Goal: Task Accomplishment & Management: Manage account settings

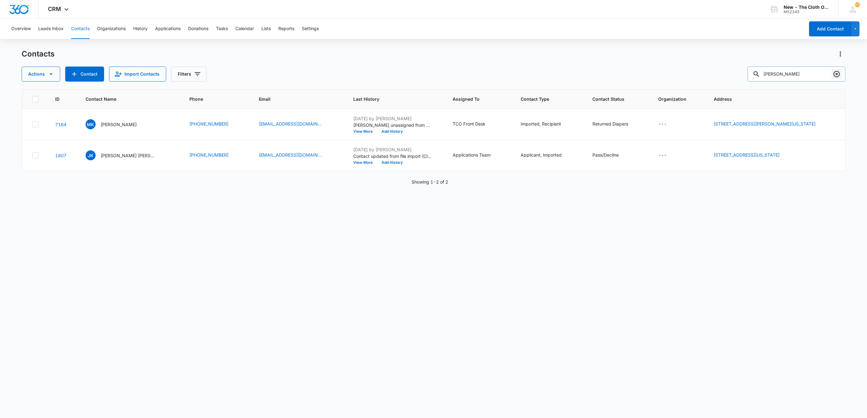
click at [836, 76] on icon "Clear" at bounding box center [837, 74] width 8 height 8
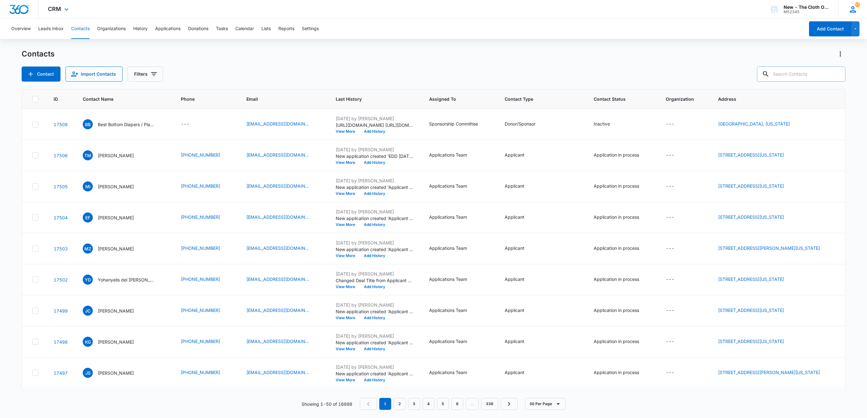
click at [852, 9] on icon at bounding box center [852, 9] width 9 height 9
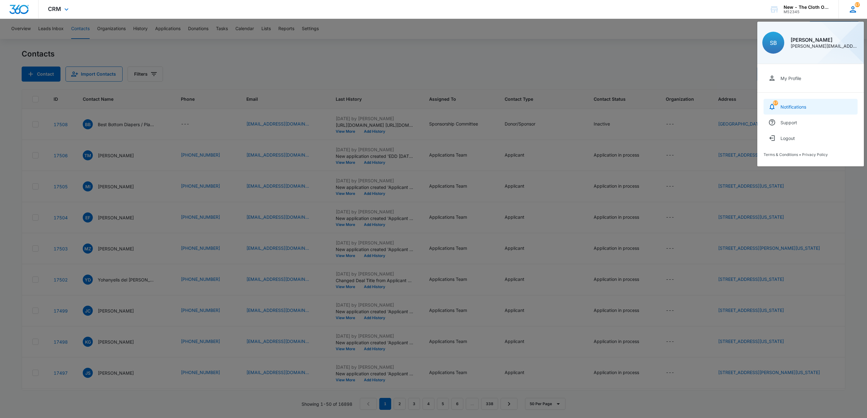
click at [803, 103] on link "57 Notifications" at bounding box center [811, 107] width 94 height 16
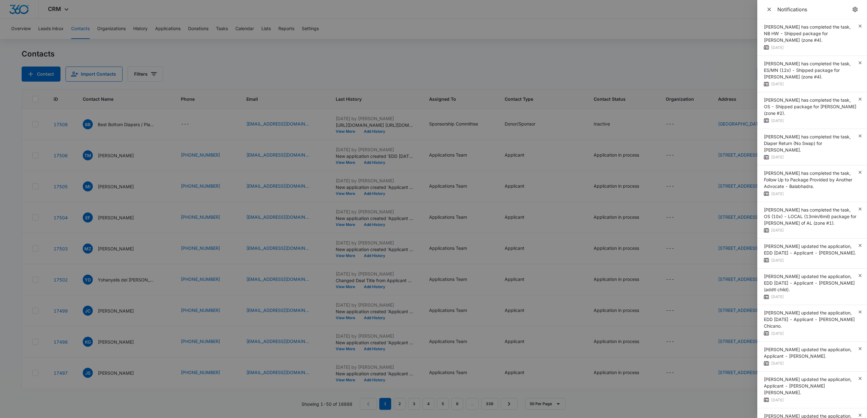
click at [304, 50] on div at bounding box center [433, 209] width 867 height 418
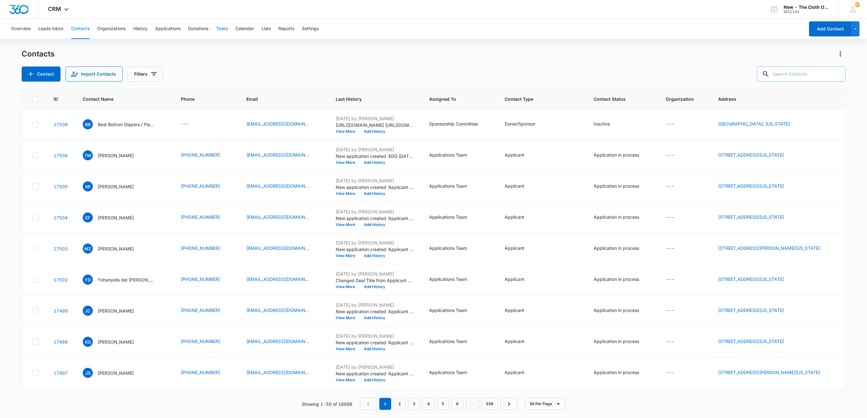
click at [221, 34] on button "Tasks" at bounding box center [222, 29] width 12 height 20
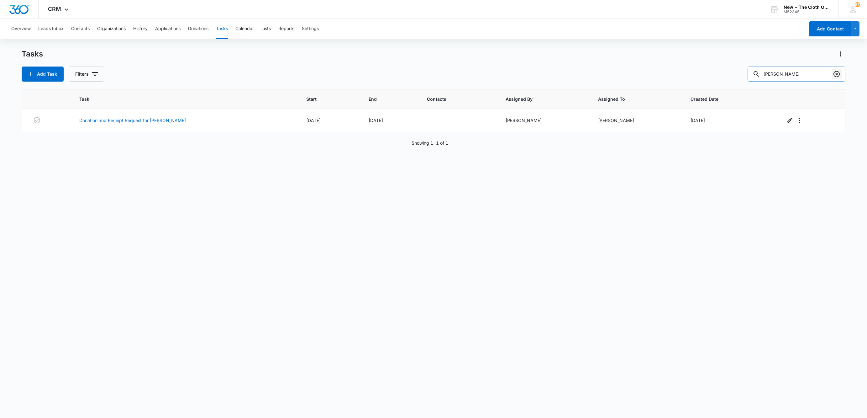
click at [837, 74] on icon "Clear" at bounding box center [837, 74] width 6 height 6
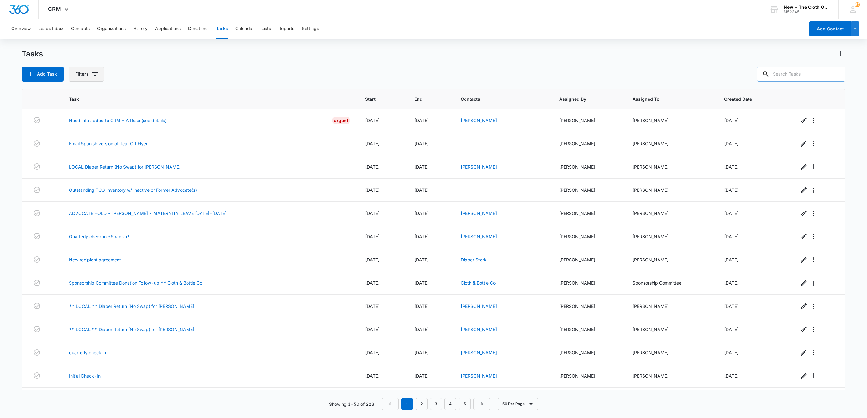
click at [90, 69] on button "Filters" at bounding box center [86, 73] width 35 height 15
click at [141, 112] on icon "Show Assigned To filters" at bounding box center [144, 114] width 8 height 8
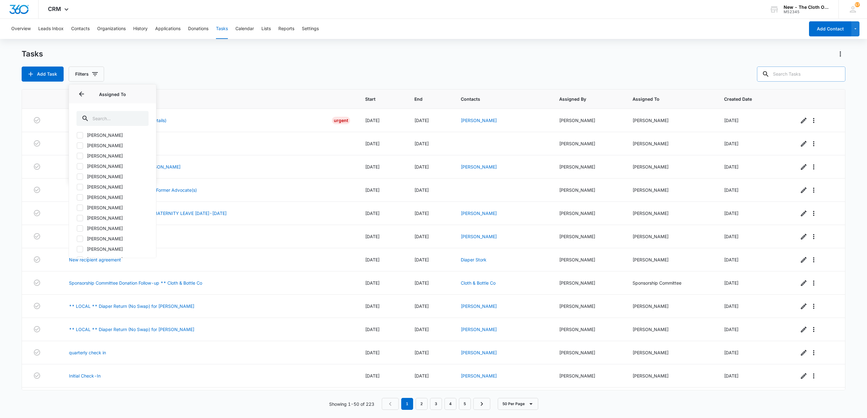
scroll to position [372, 0]
click at [81, 199] on icon at bounding box center [80, 202] width 6 height 6
click at [77, 202] on input "Shipping Coordinator" at bounding box center [77, 202] width 0 height 0
checkbox input "true"
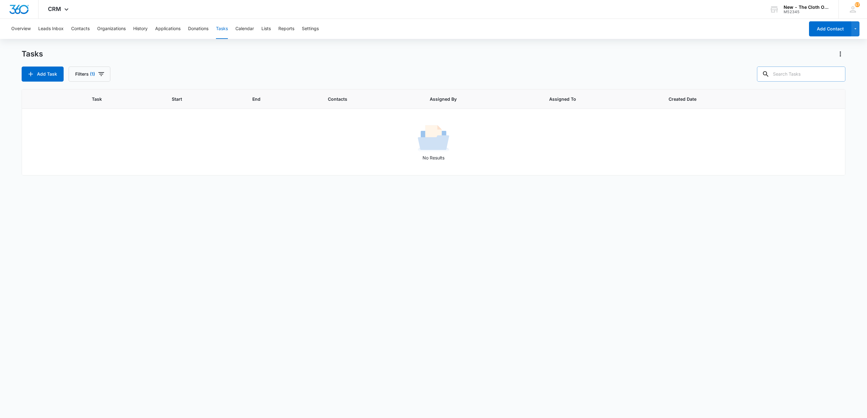
click at [340, 222] on div "Task Start End Contacts Assigned By Assigned To Created Date No Results" at bounding box center [434, 249] width 824 height 320
drag, startPoint x: 83, startPoint y: 30, endPoint x: 258, endPoint y: 50, distance: 176.3
click at [83, 30] on button "Contacts" at bounding box center [80, 29] width 18 height 20
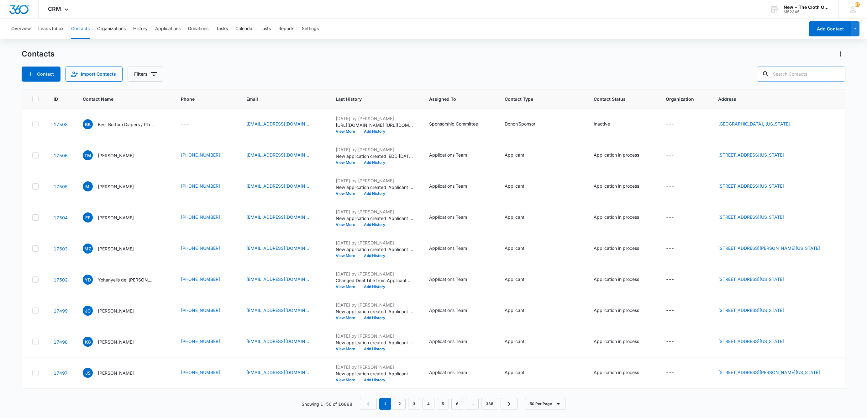
click at [803, 78] on input "text" at bounding box center [801, 73] width 88 height 15
paste input "ryoung0118@icloud.com"
type input "ryoung0118@icloud.com"
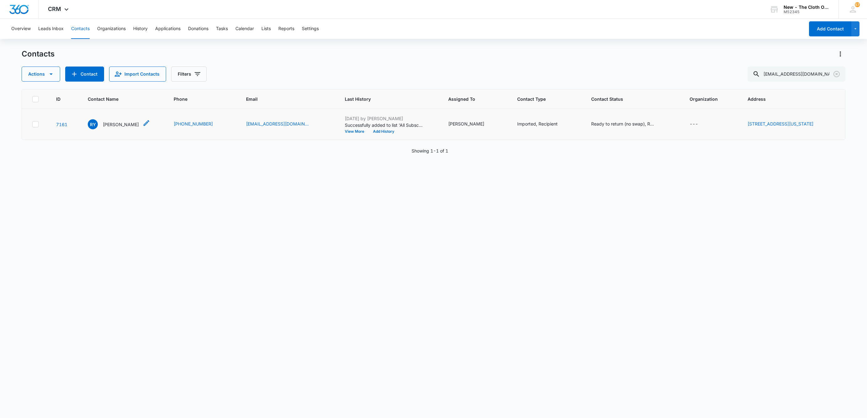
click at [129, 125] on div "RY Raven Young" at bounding box center [119, 124] width 62 height 10
click at [120, 124] on p "Raven Young" at bounding box center [121, 124] width 36 height 7
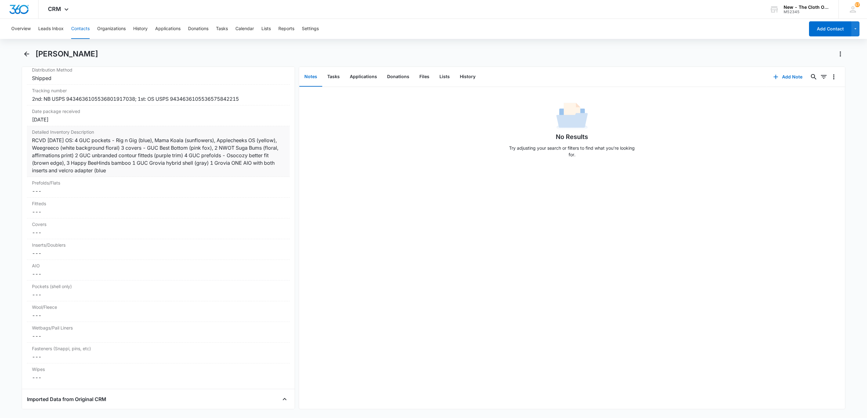
scroll to position [1458, 0]
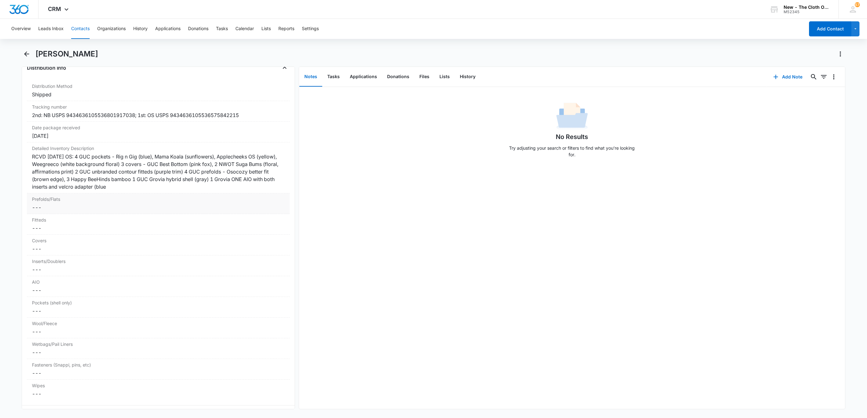
click at [59, 175] on div "RCVD 03/18/24 OS: 4 GUC pockets - Rig n Gig (blue), Mama Koala (sunflowers), Ap…" at bounding box center [158, 172] width 253 height 38
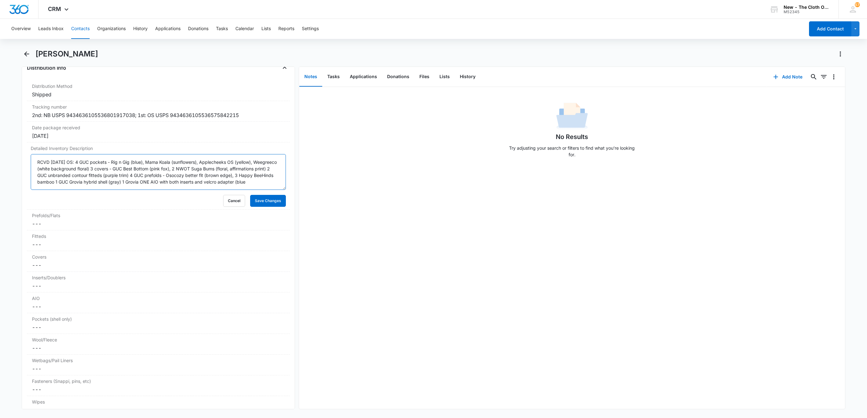
click at [35, 169] on textarea "RCVD 03/18/24 OS: 4 GUC pockets - Rig n Gig (blue), Mama Koala (sunflowers), Ap…" at bounding box center [158, 172] width 255 height 36
paste textarea "NB for Mckenna (rcvd 4/22/24): 15 NB pockets 3 tiny Gs 4 NB AIO 30 Inserts"
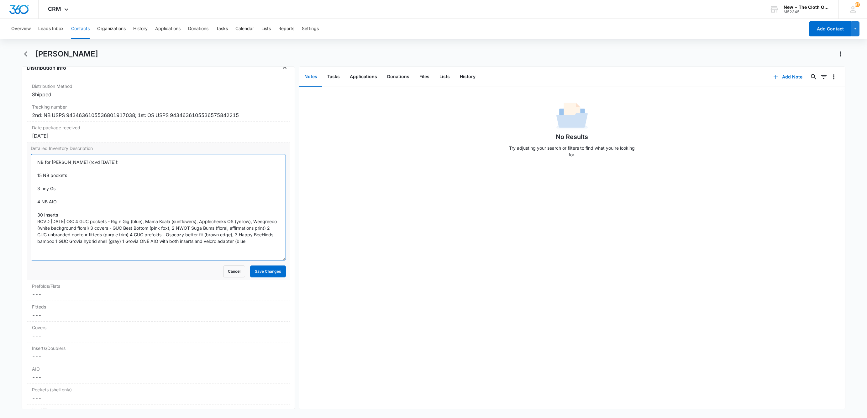
scroll to position [0, 0]
drag, startPoint x: 277, startPoint y: 197, endPoint x: 272, endPoint y: 311, distance: 114.9
click at [272, 260] on textarea "NB for Mckenna (rcvd 4/22/24): 15 NB pockets 3 tiny Gs 4 NB AIO 30 Inserts RCVD…" at bounding box center [158, 207] width 255 height 106
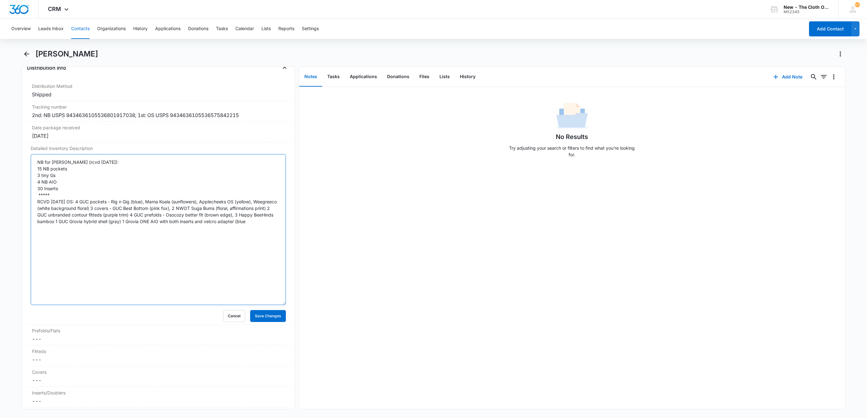
type textarea "NB for Mckenna (rcvd 4/22/24): 15 NB pockets 3 tiny Gs 4 NB AIO 30 Inserts ****…"
click at [22, 255] on div "Remove RY Raven Young Contact Info Name Cancel Save Changes Raven Young Phone C…" at bounding box center [158, 237] width 273 height 342
click at [257, 322] on button "Save Changes" at bounding box center [268, 316] width 36 height 12
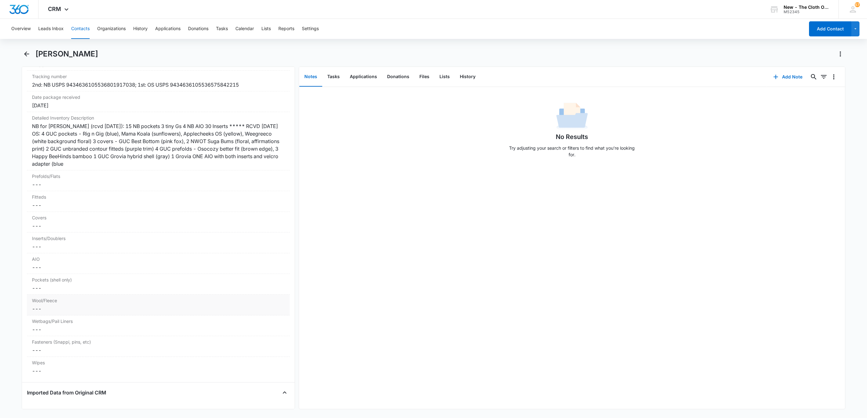
scroll to position [1505, 0]
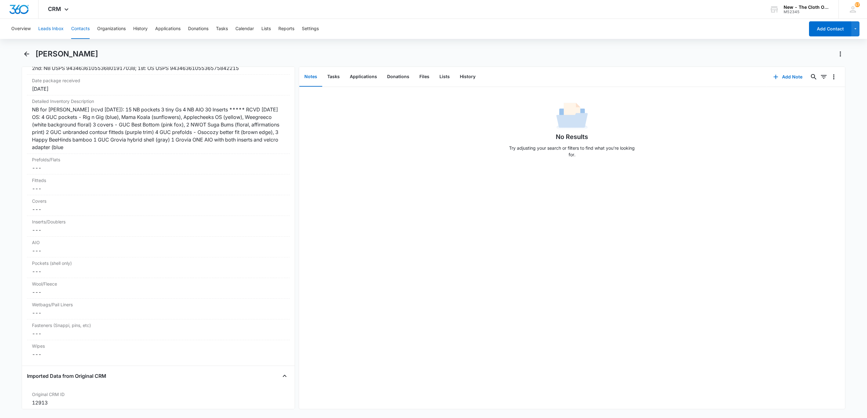
click at [43, 23] on button "Leads Inbox" at bounding box center [50, 29] width 25 height 20
